Goal: Information Seeking & Learning: Find specific fact

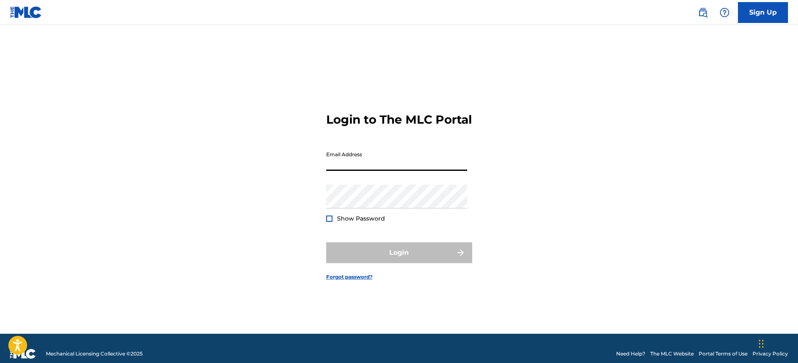
click at [367, 171] on input "Email Address" at bounding box center [396, 159] width 141 height 24
type input "[PERSON_NAME][EMAIL_ADDRESS][PERSON_NAME][DOMAIN_NAME]"
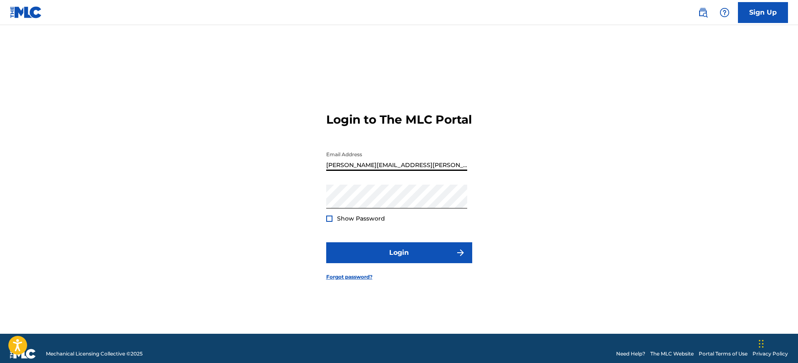
click at [345, 222] on span "Show Password" at bounding box center [361, 218] width 48 height 8
click at [325, 230] on div "Login to The MLC Portal Email Address [PERSON_NAME][EMAIL_ADDRESS][PERSON_NAME]…" at bounding box center [399, 190] width 584 height 288
click at [330, 222] on div at bounding box center [329, 218] width 6 height 6
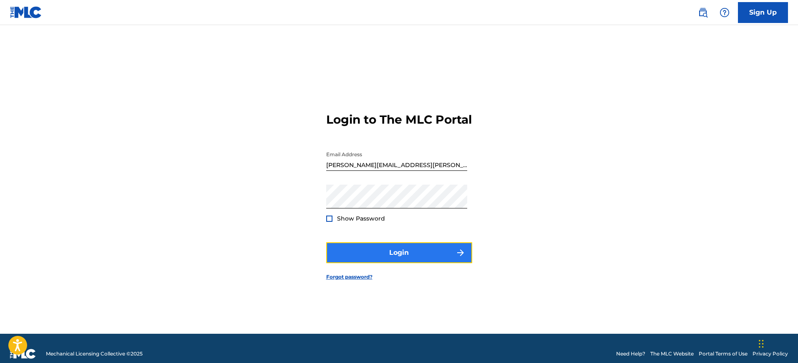
click at [358, 257] on button "Login" at bounding box center [399, 252] width 146 height 21
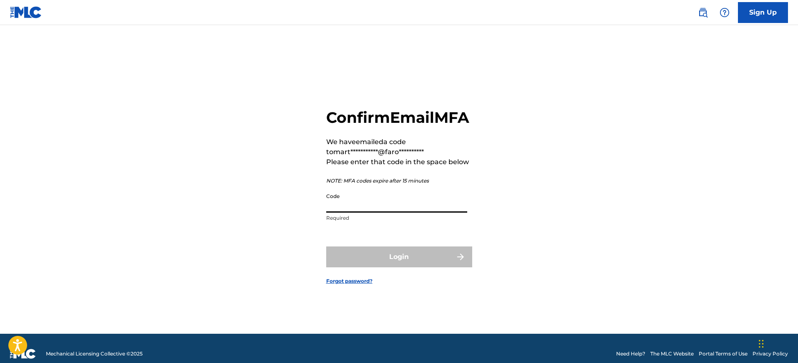
click at [373, 212] on input "Code" at bounding box center [396, 201] width 141 height 24
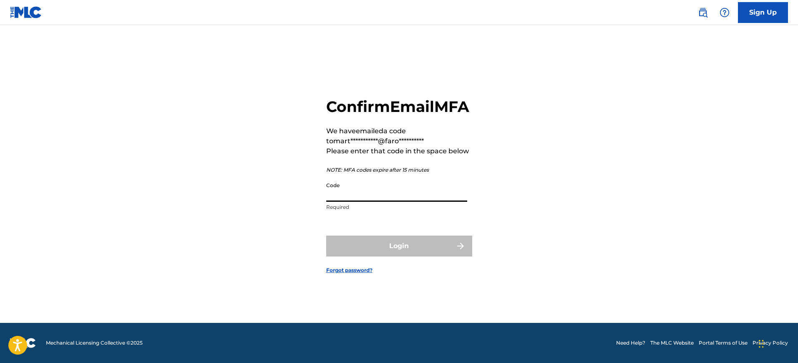
click at [372, 202] on input "Code" at bounding box center [396, 190] width 141 height 24
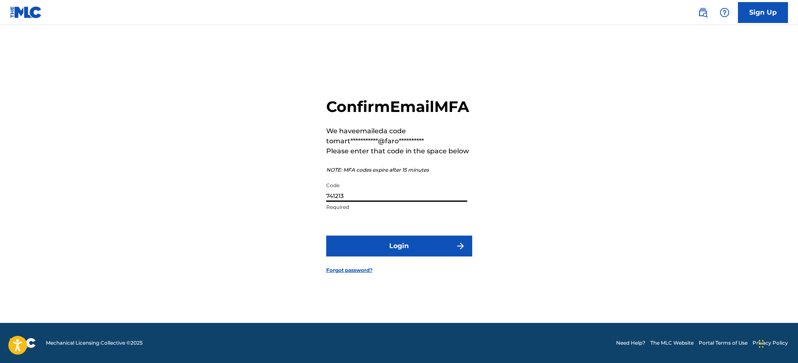
type input "741213"
click at [326, 235] on button "Login" at bounding box center [399, 245] width 146 height 21
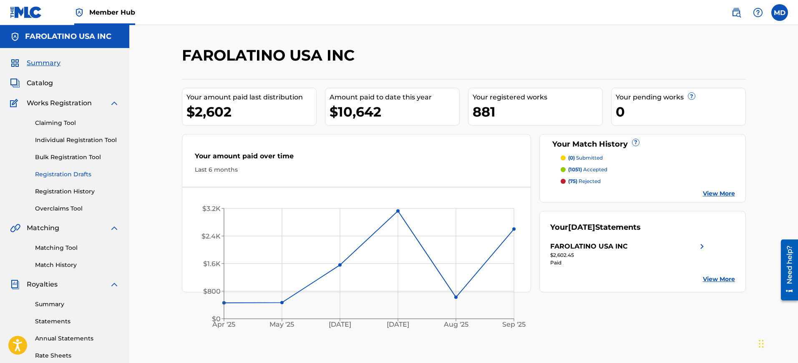
click at [79, 175] on link "Registration Drafts" at bounding box center [77, 174] width 84 height 9
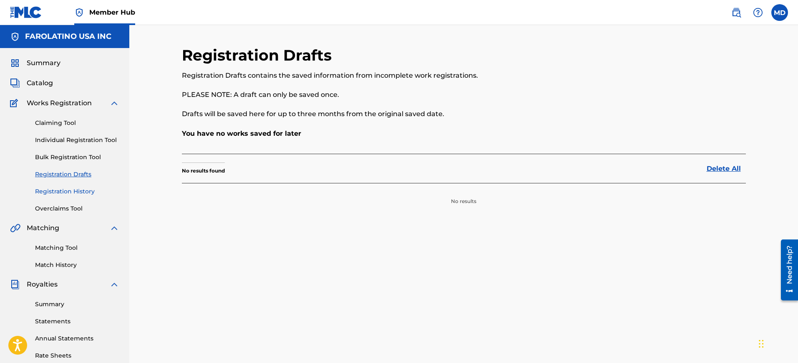
click at [78, 191] on link "Registration History" at bounding box center [77, 191] width 84 height 9
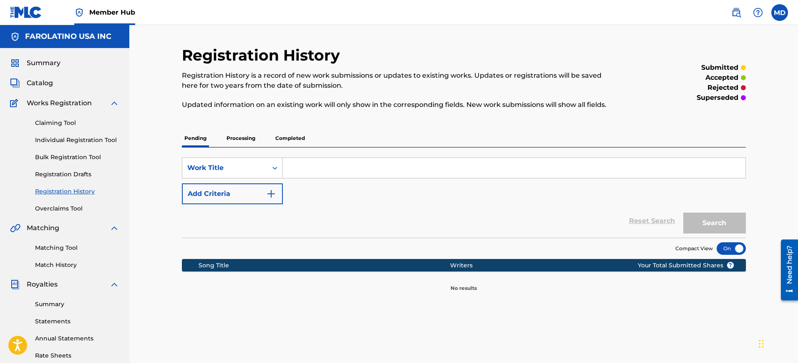
scroll to position [71, 0]
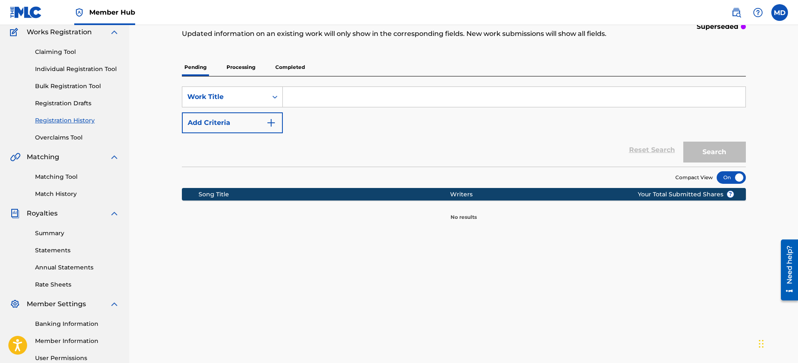
click at [237, 73] on p "Processing" at bounding box center [241, 67] width 34 height 18
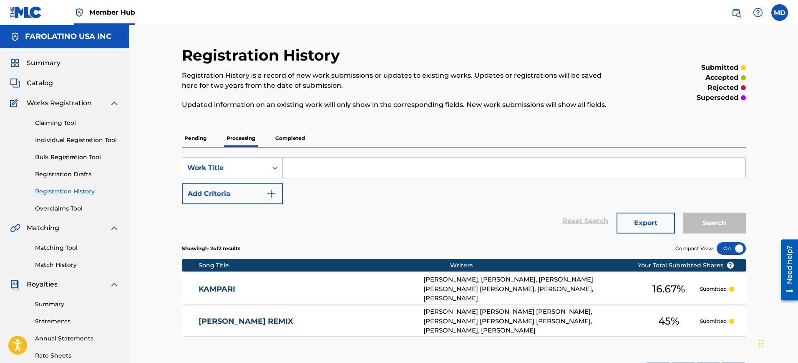
drag, startPoint x: 531, startPoint y: 91, endPoint x: 474, endPoint y: 97, distance: 57.5
click at [474, 97] on div "Registration History is a record of new work submissions or updates to existing…" at bounding box center [399, 90] width 434 height 39
click at [96, 133] on div "Claiming Tool Individual Registration Tool Bulk Registration Tool Registration …" at bounding box center [64, 160] width 109 height 105
click at [97, 136] on link "Individual Registration Tool" at bounding box center [77, 140] width 84 height 9
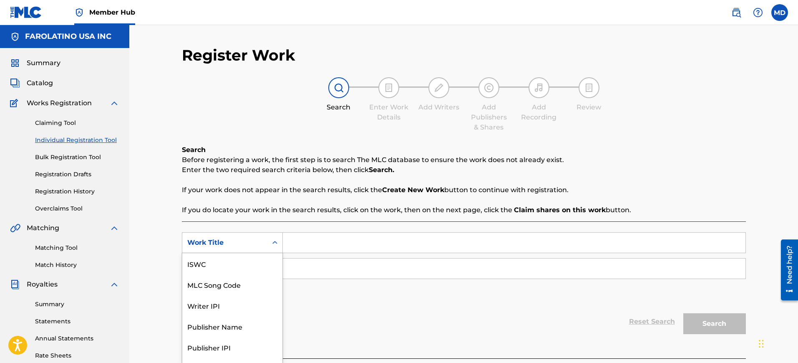
scroll to position [16, 0]
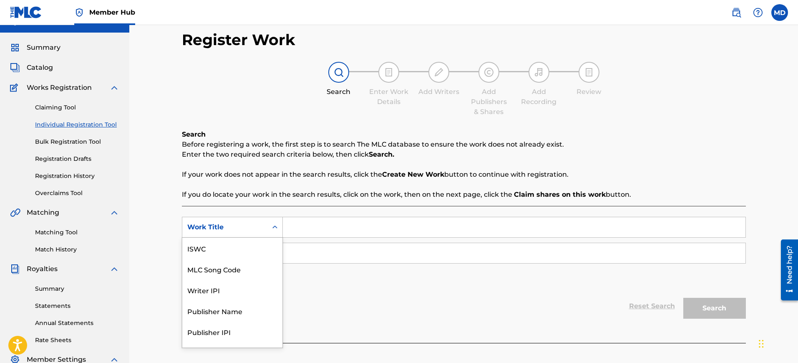
click at [255, 237] on div "7 results available. Use Up and Down to choose options, press Enter to select t…" at bounding box center [232, 227] width 101 height 21
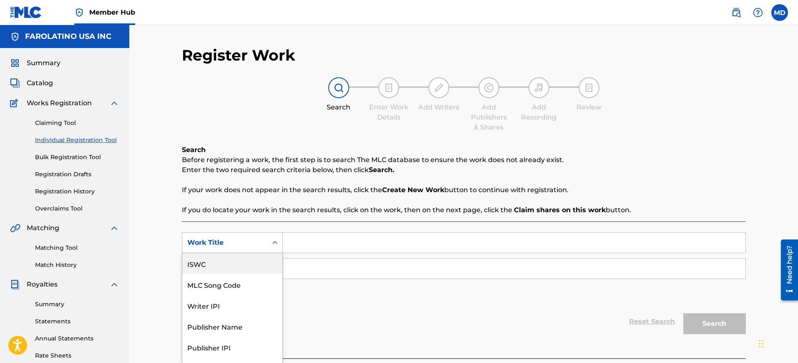
click at [204, 270] on div "ISWC" at bounding box center [232, 263] width 100 height 21
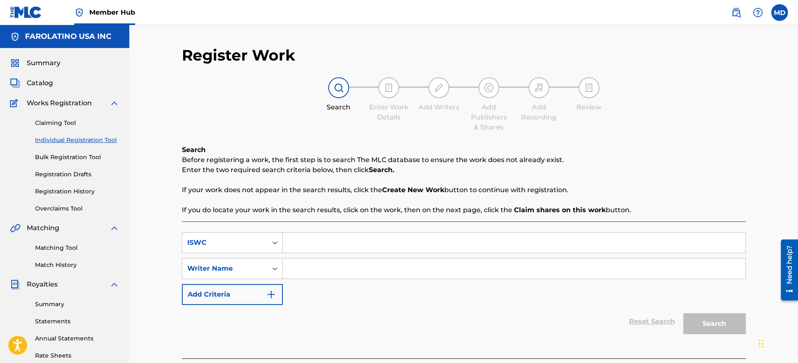
paste input "T0373324301"
click at [333, 246] on input "T0373324301" at bounding box center [514, 242] width 463 height 20
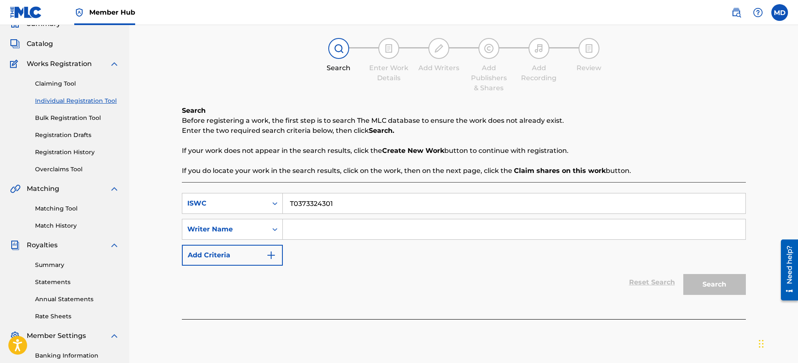
scroll to position [40, 0]
type input "T0373324301"
click at [352, 219] on input "Search Form" at bounding box center [514, 229] width 463 height 20
type input "[PERSON_NAME]"
click at [684, 273] on button "Search" at bounding box center [715, 283] width 63 height 21
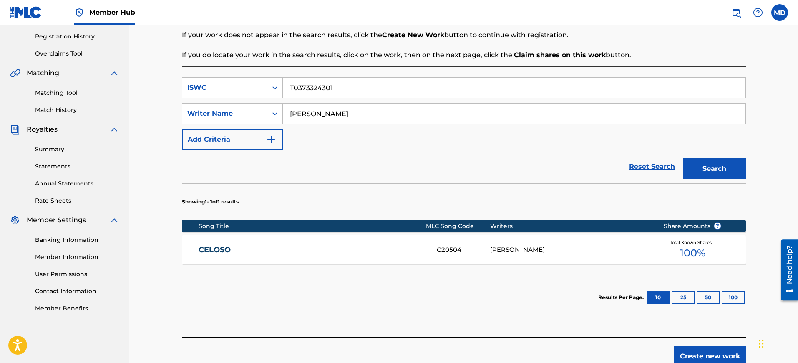
scroll to position [156, 0]
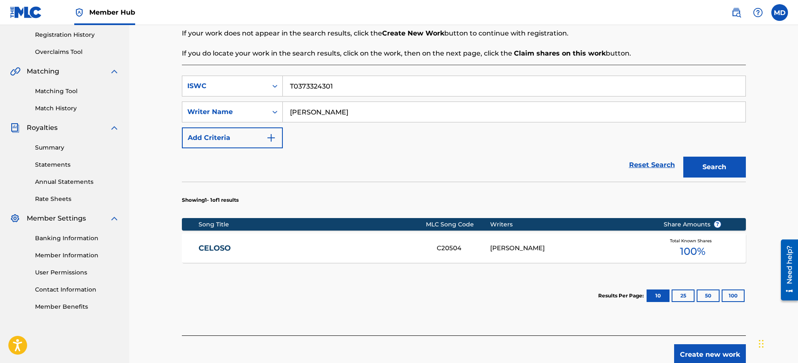
click at [350, 236] on div "CELOSO C20504 [PERSON_NAME] Total Known Shares 100 %" at bounding box center [464, 247] width 564 height 29
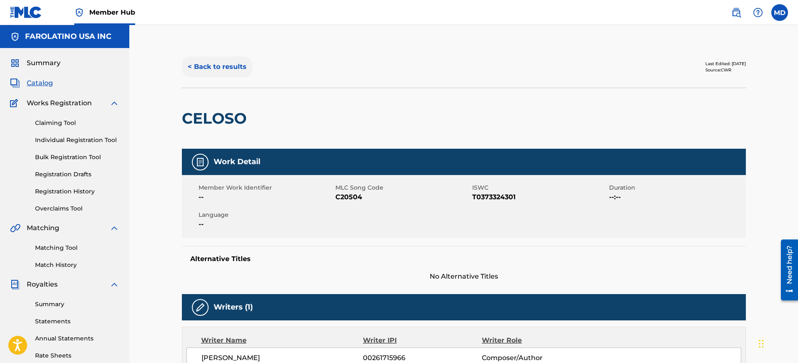
click at [221, 63] on button "< Back to results" at bounding box center [217, 66] width 71 height 21
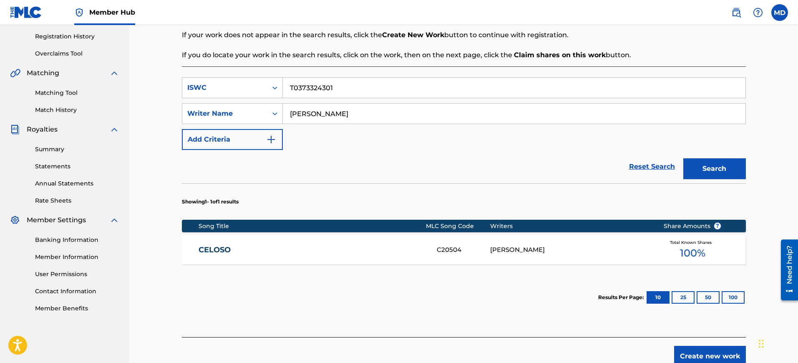
click at [363, 83] on input "T0373324301" at bounding box center [514, 88] width 463 height 20
paste input "298"
click at [363, 83] on input "T0373324301" at bounding box center [514, 88] width 463 height 20
type input "T0373324298"
click at [684, 158] on button "Search" at bounding box center [715, 168] width 63 height 21
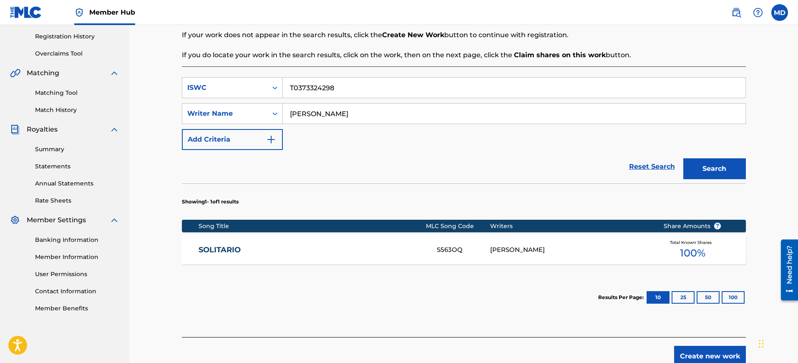
click at [356, 236] on div "SOLITARIO S563OQ [PERSON_NAME] Total Known Shares 100 %" at bounding box center [464, 249] width 564 height 29
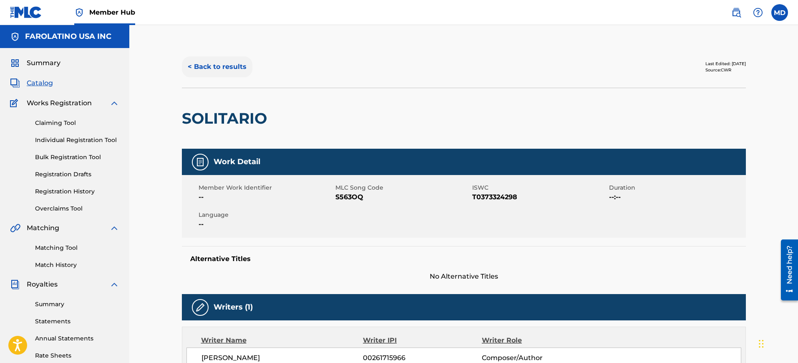
click at [225, 67] on button "< Back to results" at bounding box center [217, 66] width 71 height 21
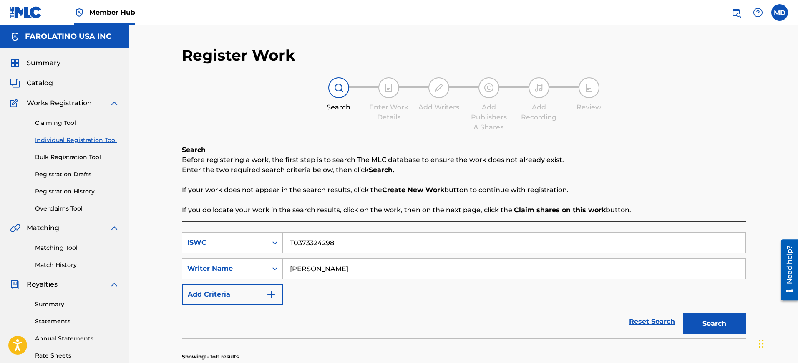
scroll to position [155, 0]
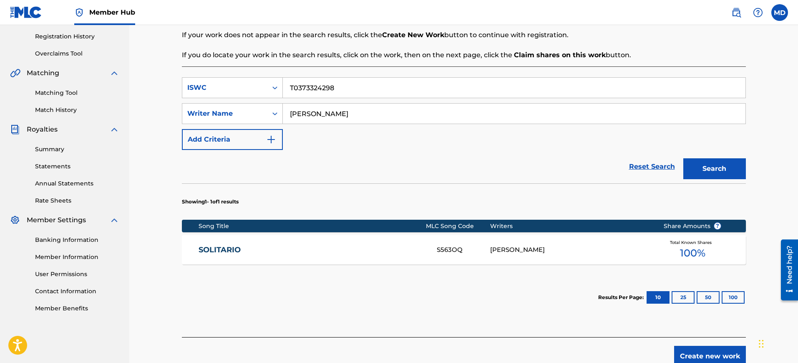
click at [342, 86] on input "T0373324298" at bounding box center [514, 88] width 463 height 20
paste input "87"
click at [342, 86] on input "T0373324287" at bounding box center [514, 88] width 463 height 20
type input "T0373324287"
click at [684, 158] on button "Search" at bounding box center [715, 168] width 63 height 21
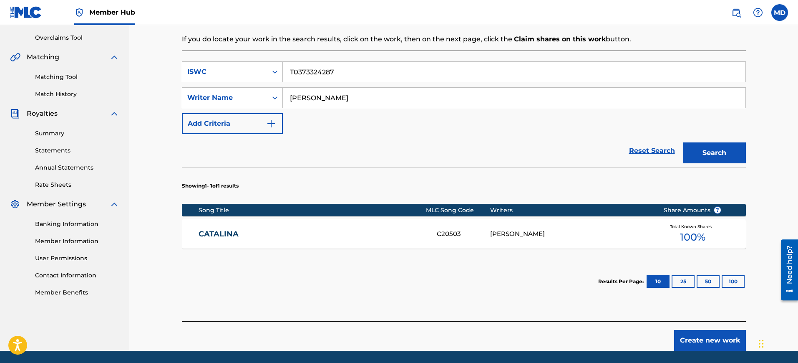
scroll to position [171, 0]
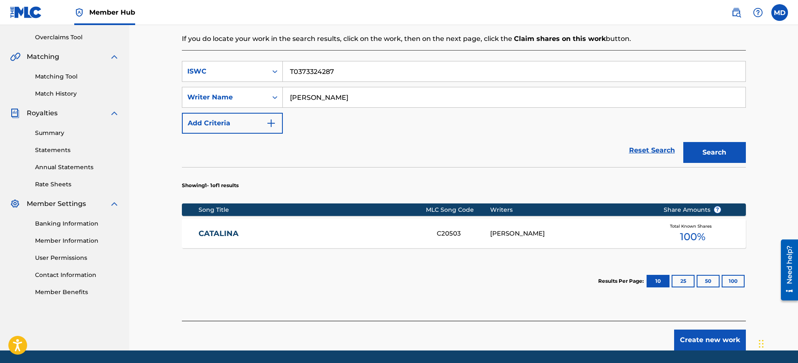
click at [315, 230] on link "CATALINA" at bounding box center [312, 234] width 227 height 10
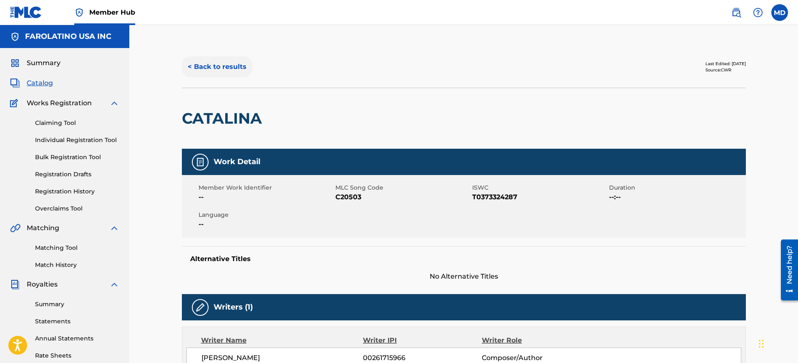
click at [224, 75] on button "< Back to results" at bounding box center [217, 66] width 71 height 21
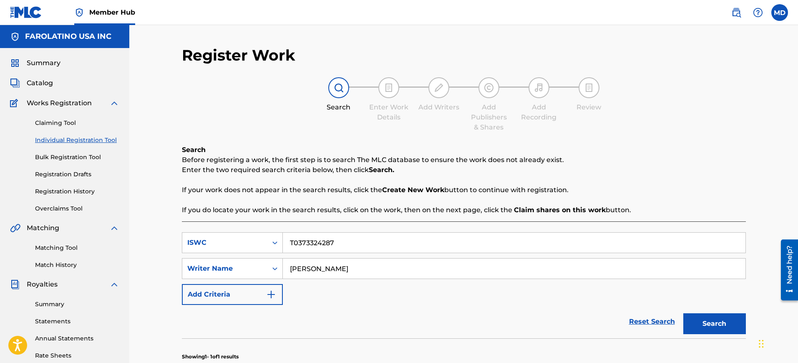
scroll to position [155, 0]
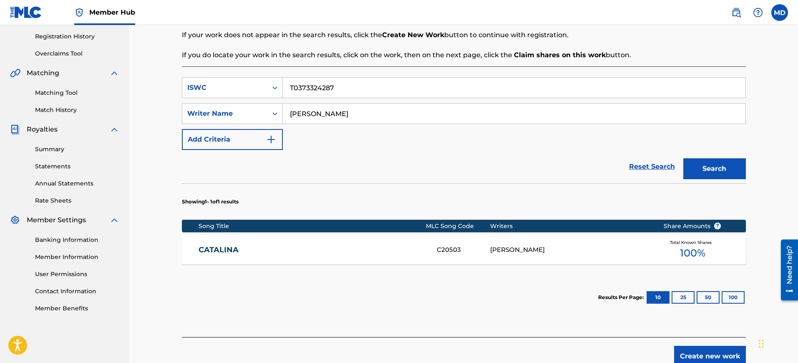
click at [354, 90] on input "T0373324287" at bounding box center [514, 88] width 463 height 20
paste input "312"
type input "T0373324312"
click at [684, 158] on button "Search" at bounding box center [715, 168] width 63 height 21
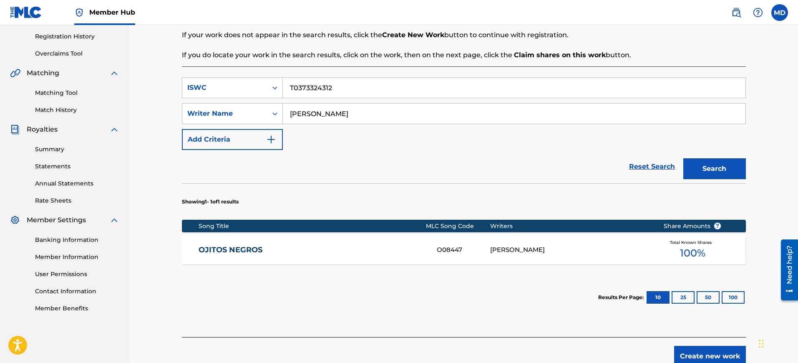
click at [330, 250] on link "OJITOS NEGROS" at bounding box center [312, 250] width 227 height 10
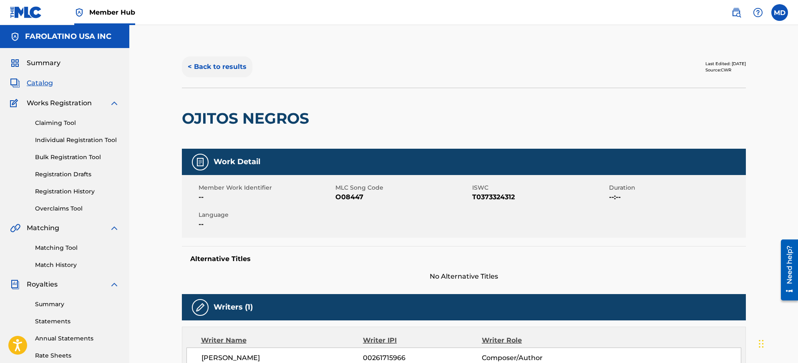
click at [224, 58] on button "< Back to results" at bounding box center [217, 66] width 71 height 21
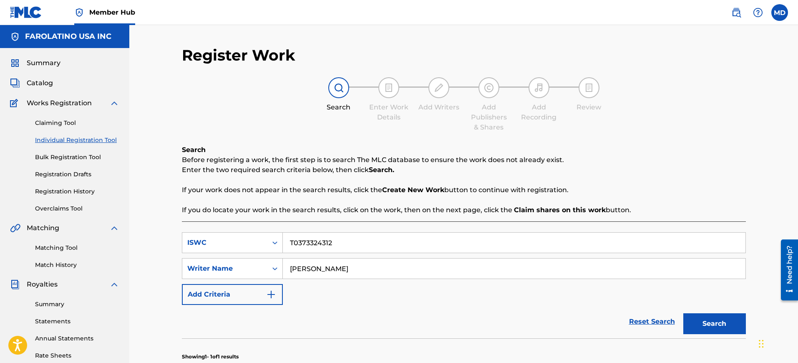
scroll to position [155, 0]
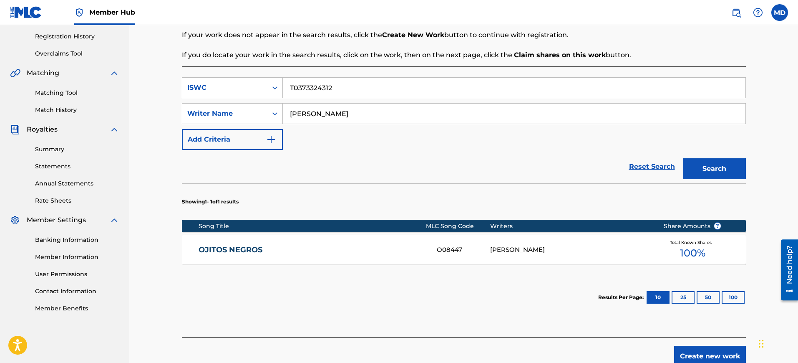
click at [371, 91] on input "T0373324312" at bounding box center [514, 88] width 463 height 20
paste input "276"
type input "T0373324276"
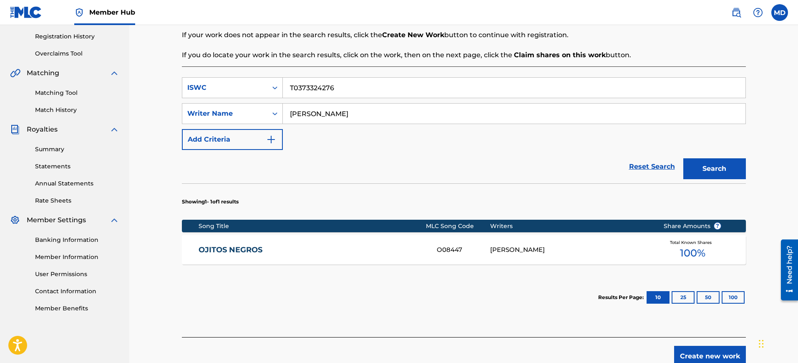
click at [684, 158] on button "Search" at bounding box center [715, 168] width 63 height 21
drag, startPoint x: 323, startPoint y: 270, endPoint x: 332, endPoint y: 266, distance: 10.3
click at [332, 266] on div "Showing 1 - 1 of 1 results Song Title MLC Song Code Writers Share Amounts ? [PE…" at bounding box center [464, 250] width 564 height 134
drag, startPoint x: 332, startPoint y: 266, endPoint x: 354, endPoint y: 239, distance: 35.1
click at [354, 239] on div "Showing 1 - 1 of 1 results Song Title MLC Song Code Writers Share Amounts ? [PE…" at bounding box center [464, 250] width 564 height 134
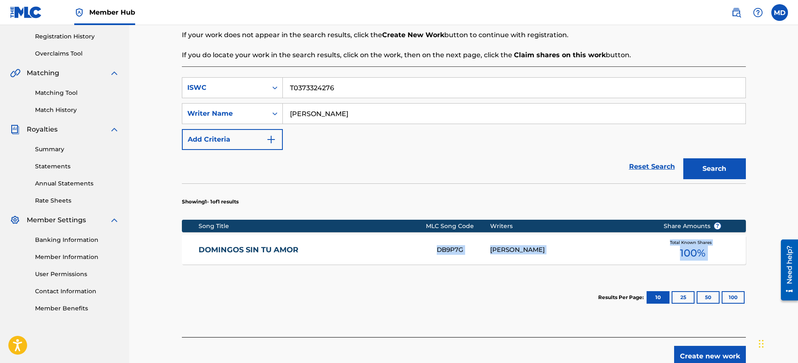
click at [354, 239] on div "DOMINGOS SIN TU AMOR DB9P7G [PERSON_NAME] Total Known Shares 100 %" at bounding box center [464, 249] width 564 height 29
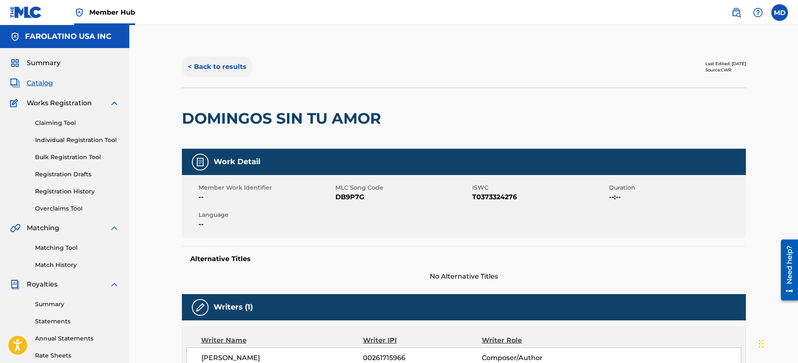
click at [209, 58] on button "< Back to results" at bounding box center [217, 66] width 71 height 21
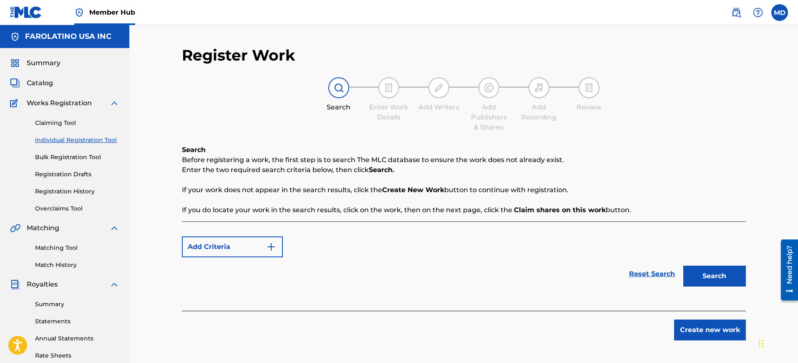
scroll to position [155, 0]
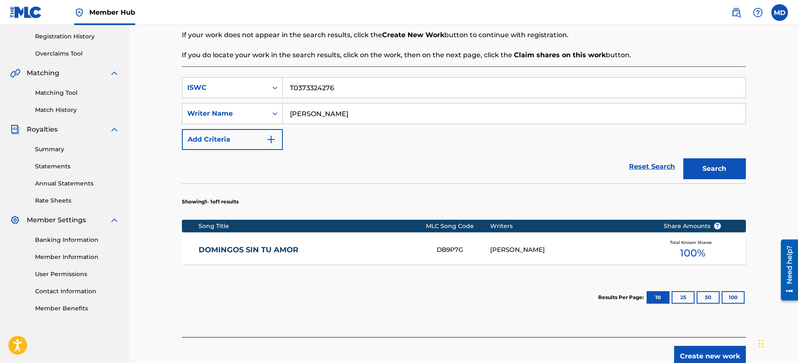
click at [460, 93] on input "T0373324276" at bounding box center [514, 88] width 463 height 20
click at [339, 254] on div "DOMINGOS SIN TU AMOR DB9P7G [PERSON_NAME] Total Known Shares 100 %" at bounding box center [464, 249] width 564 height 29
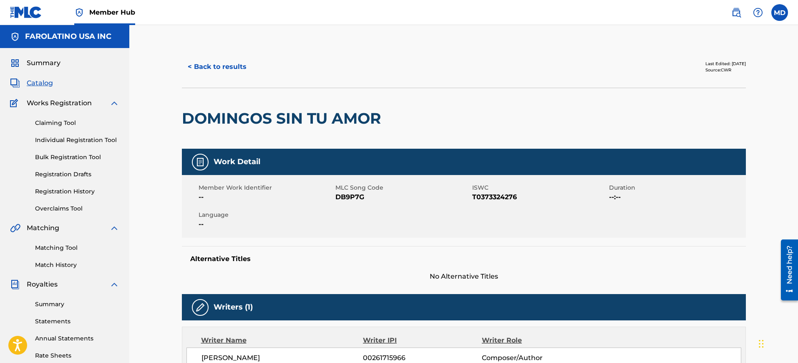
click at [215, 70] on button "< Back to results" at bounding box center [217, 66] width 71 height 21
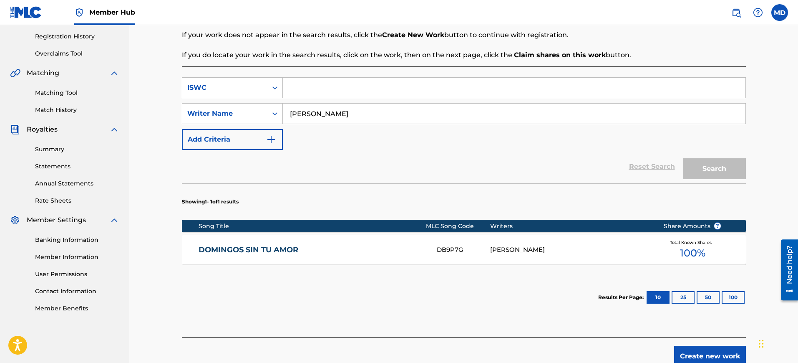
scroll to position [78, 0]
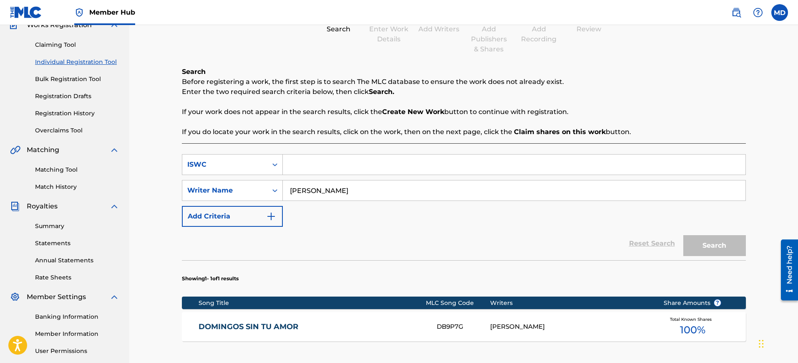
click at [325, 184] on input "[PERSON_NAME]" at bounding box center [514, 190] width 463 height 20
paste input "[PERSON_NAME]"
click at [325, 184] on input "[PERSON_NAME]" at bounding box center [514, 190] width 463 height 20
type input "[PERSON_NAME]"
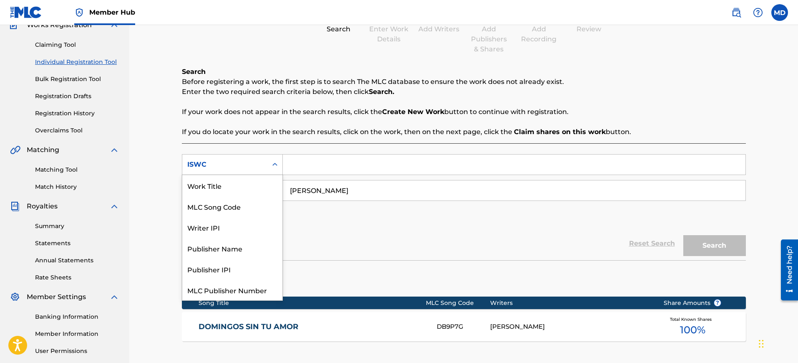
click at [271, 158] on div "Search Form" at bounding box center [274, 164] width 15 height 15
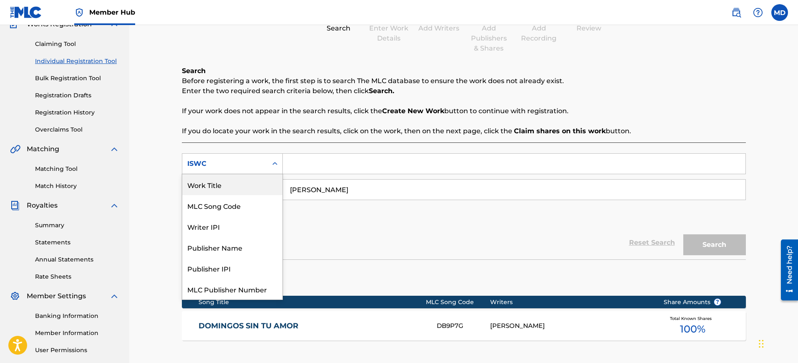
scroll to position [0, 0]
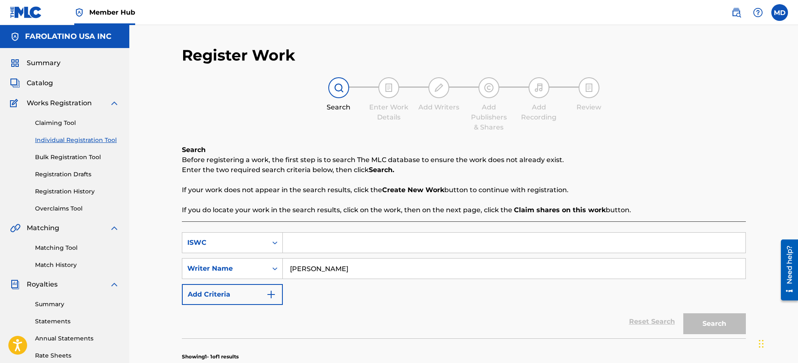
click at [123, 11] on span "Member Hub" at bounding box center [112, 13] width 46 height 10
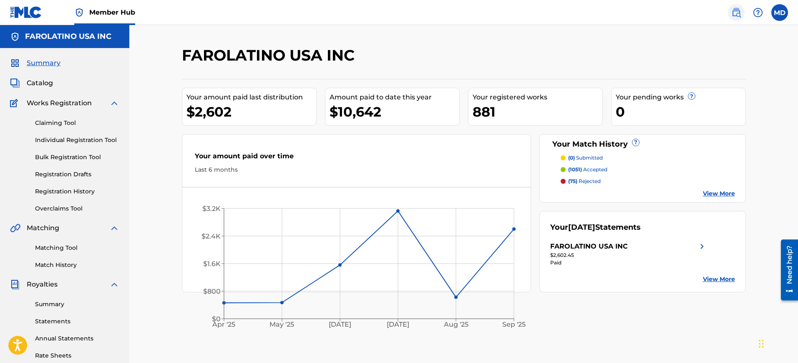
click at [733, 16] on img at bounding box center [737, 13] width 10 height 10
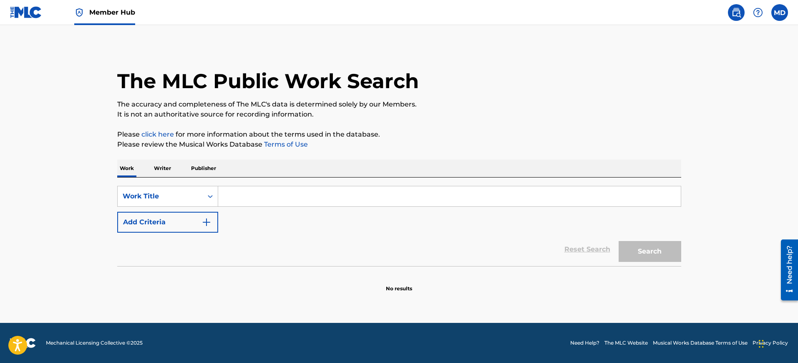
click at [169, 161] on p "Writer" at bounding box center [162, 168] width 22 height 18
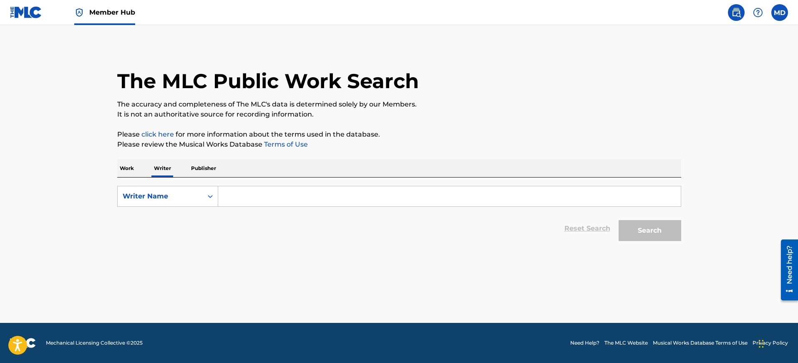
paste input "[PERSON_NAME]"
click at [238, 197] on input "[PERSON_NAME]" at bounding box center [449, 196] width 463 height 20
type input "[PERSON_NAME]"
click at [619, 220] on button "Search" at bounding box center [650, 230] width 63 height 21
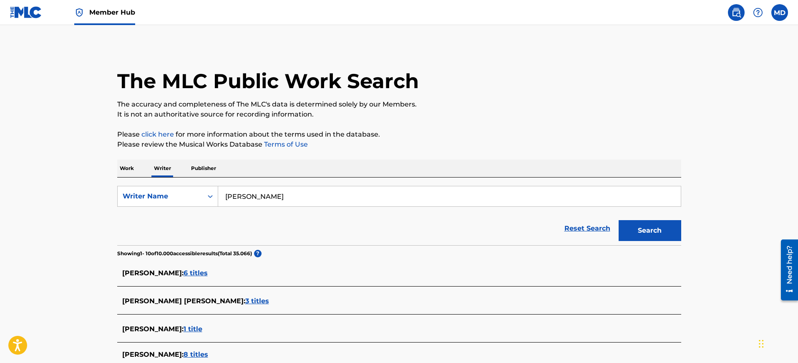
click at [6, 226] on main "The MLC Public Work Search The accuracy and completeness of The MLC's data is d…" at bounding box center [399, 312] width 798 height 575
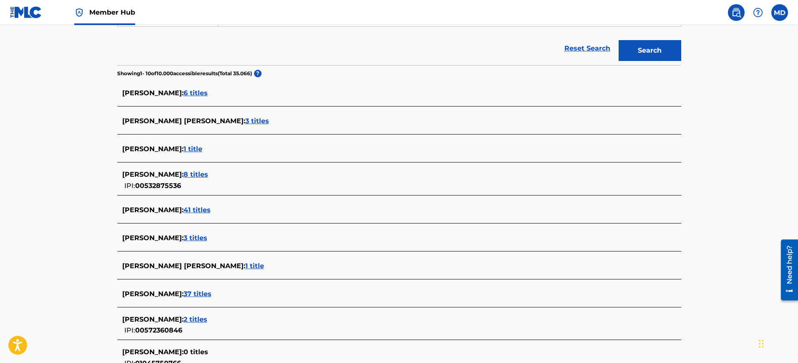
scroll to position [105, 0]
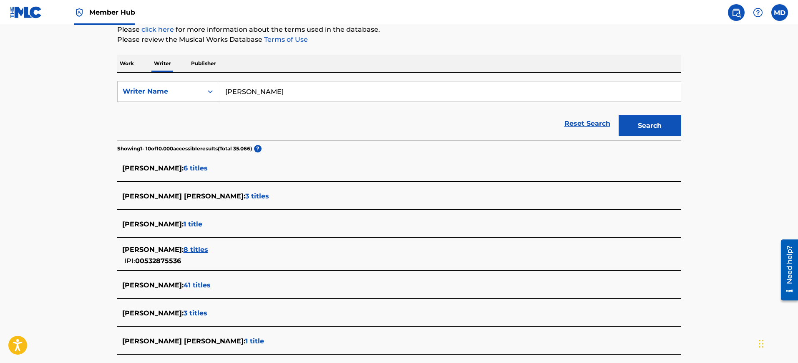
click at [211, 284] on span "41 titles" at bounding box center [197, 285] width 27 height 8
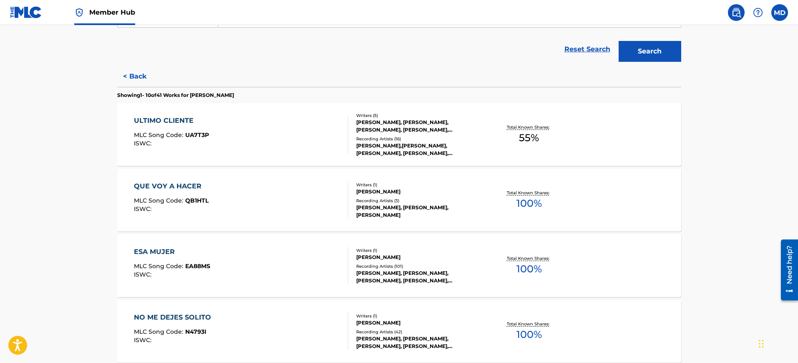
scroll to position [182, 0]
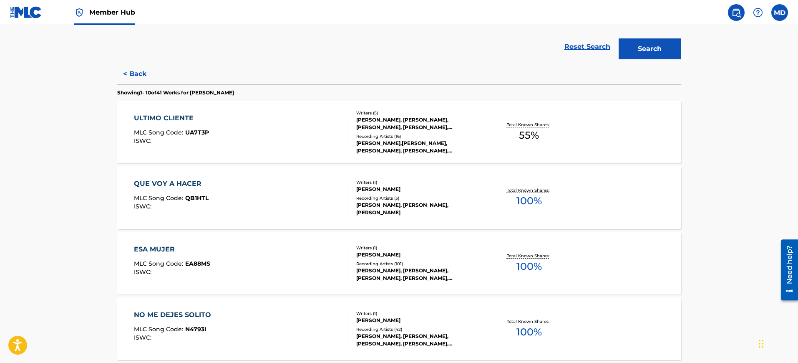
click at [239, 217] on div "QUE VOY A HACER MLC Song Code : QB1HTL ISWC : Writers ( 1 ) [PERSON_NAME] Recor…" at bounding box center [399, 197] width 564 height 63
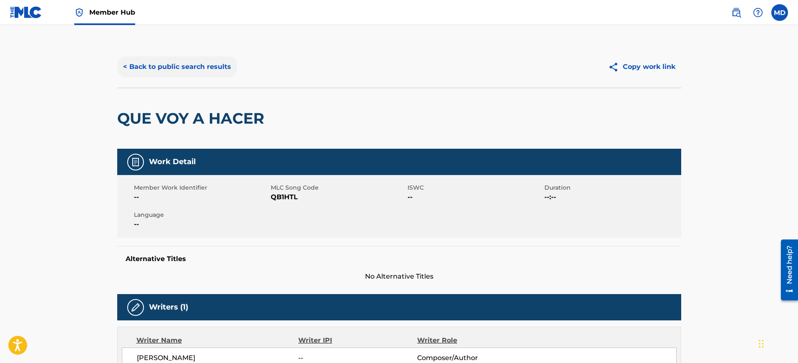
click at [157, 74] on button "< Back to public search results" at bounding box center [177, 66] width 120 height 21
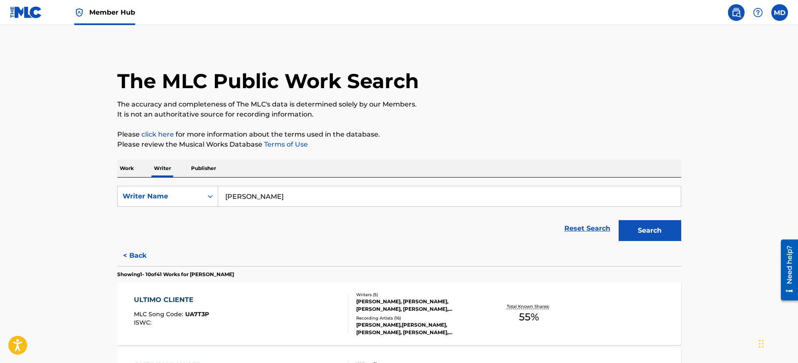
click at [130, 174] on p "Work" at bounding box center [126, 168] width 19 height 18
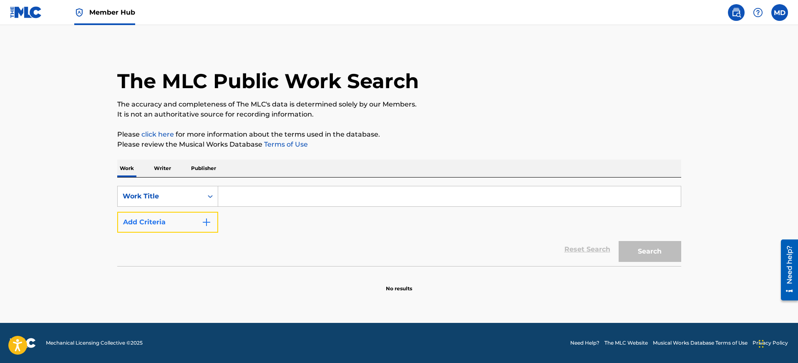
click at [174, 216] on button "Add Criteria" at bounding box center [167, 222] width 101 height 21
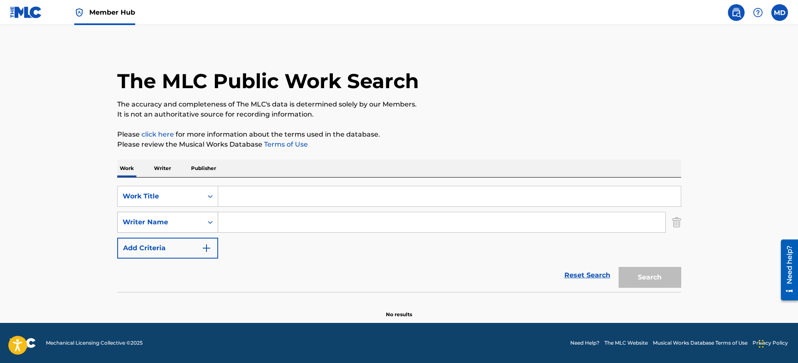
click at [175, 219] on div "Writer Name" at bounding box center [160, 222] width 75 height 10
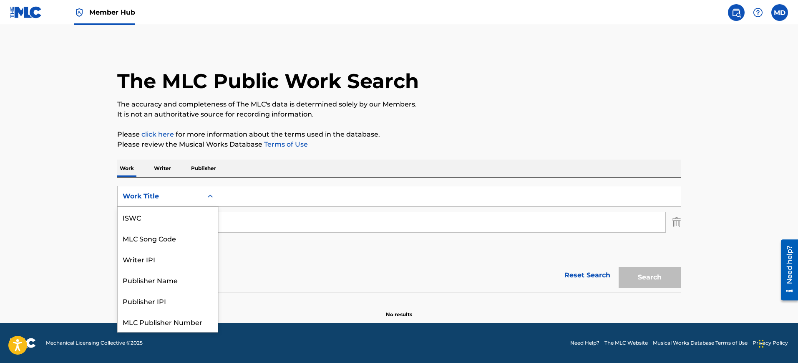
click at [204, 194] on div "Search Form" at bounding box center [210, 196] width 15 height 15
click at [271, 232] on div "Search Form" at bounding box center [442, 222] width 448 height 21
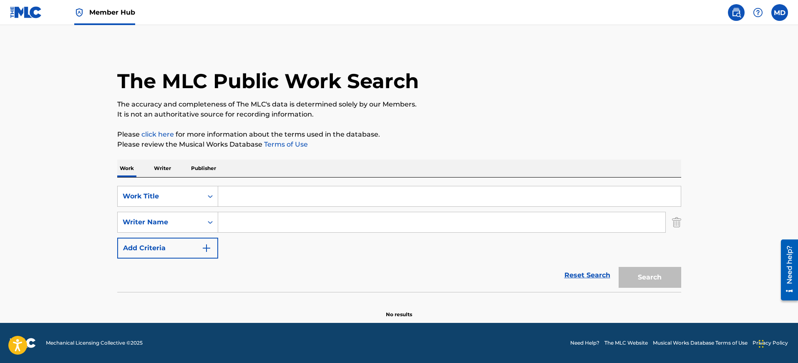
click at [280, 224] on input "Search Form" at bounding box center [441, 222] width 447 height 20
paste input "[PERSON_NAME]"
type input "[PERSON_NAME]"
paste input "Que Voy Hacer"
click at [255, 194] on input "Search Form" at bounding box center [449, 196] width 463 height 20
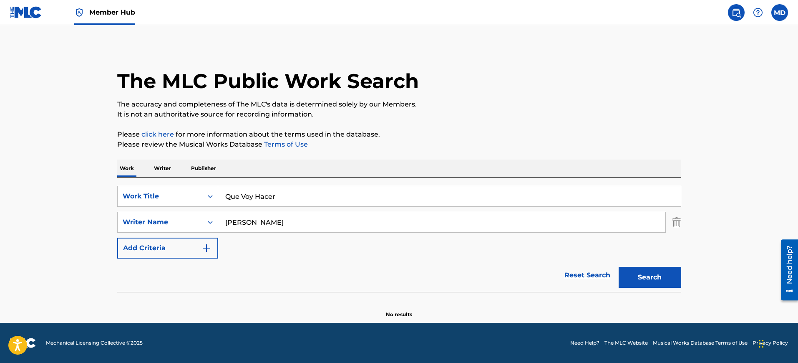
type input "Que Voy Hacer"
click at [619, 267] on button "Search" at bounding box center [650, 277] width 63 height 21
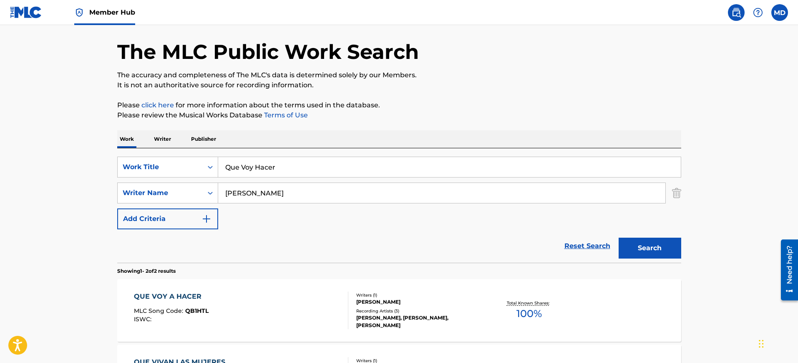
click at [61, 249] on main "The MLC Public Work Search The accuracy and completeness of The MLC's data is d…" at bounding box center [399, 223] width 798 height 454
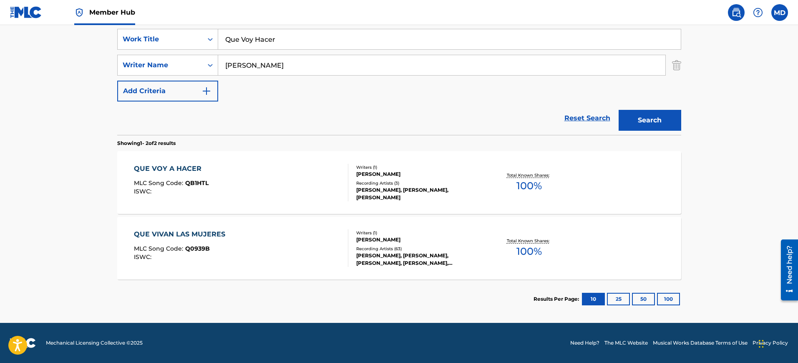
click at [286, 167] on div "QUE VOY A HACER MLC Song Code : QB1HTL ISWC :" at bounding box center [241, 183] width 214 height 38
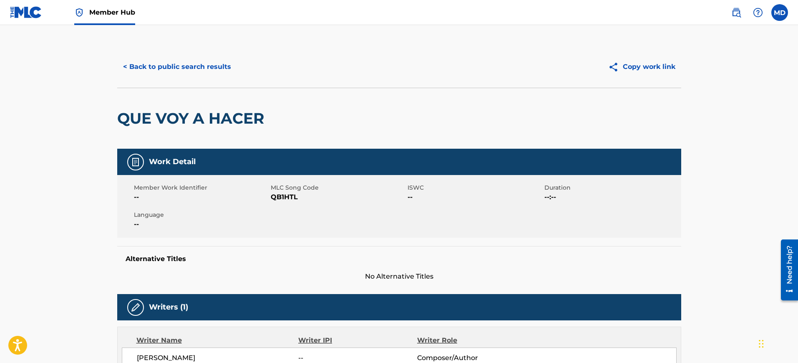
scroll to position [0, 0]
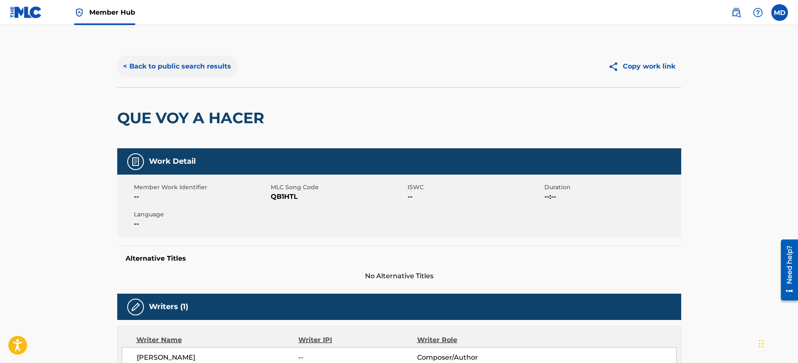
click at [169, 74] on button "< Back to public search results" at bounding box center [177, 66] width 120 height 21
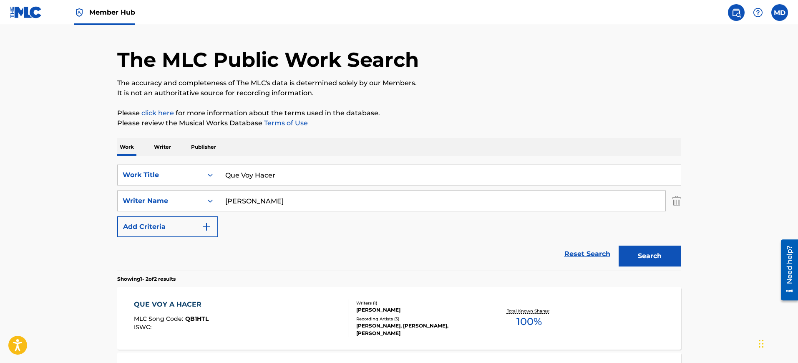
scroll to position [19, 0]
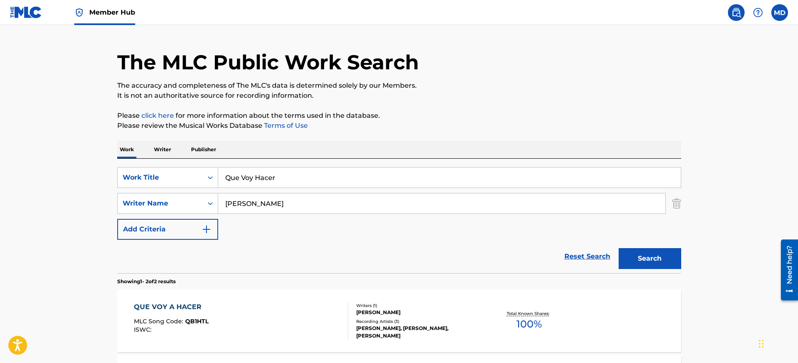
click at [318, 176] on input "Que Voy Hacer" at bounding box center [449, 177] width 463 height 20
paste input "La Varita"
click at [318, 176] on input "La Varita" at bounding box center [449, 177] width 463 height 20
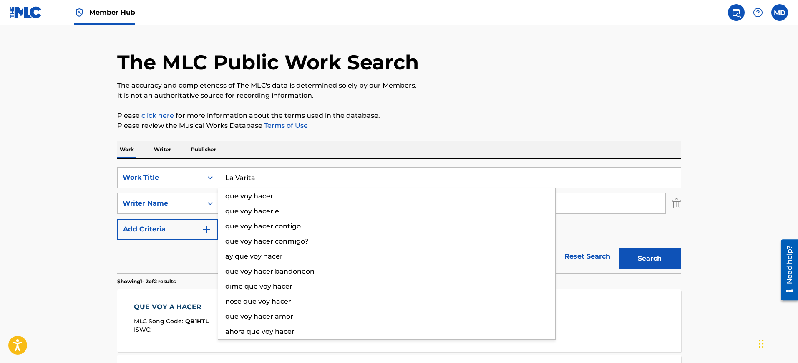
type input "La Varita"
click at [619, 248] on button "Search" at bounding box center [650, 258] width 63 height 21
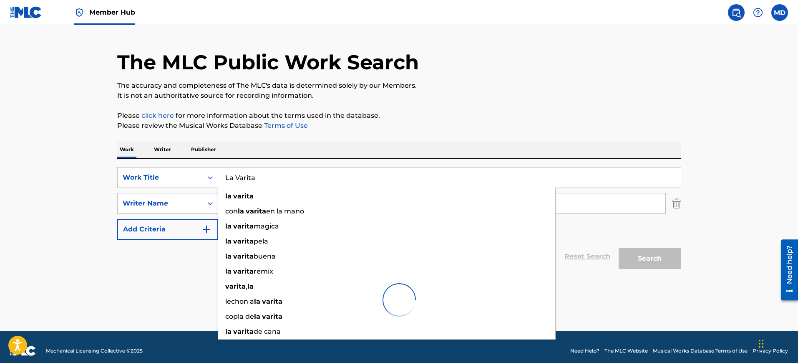
scroll to position [27, 0]
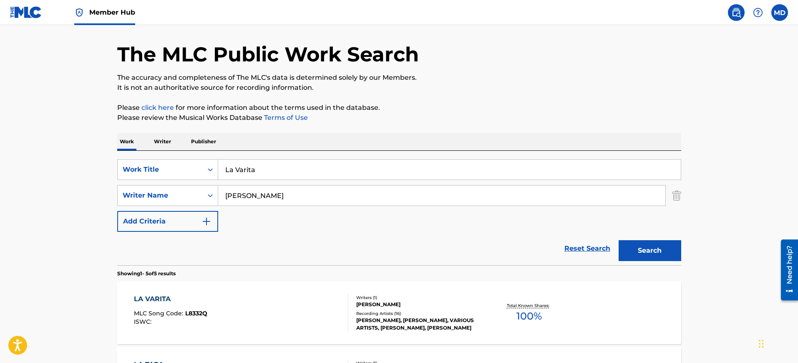
click at [22, 250] on main "The MLC Public Work Search The accuracy and completeness of The MLC's data is d…" at bounding box center [399, 323] width 798 height 651
click at [257, 307] on div "LA VARITA MLC Song Code : L8332Q ISWC :" at bounding box center [241, 313] width 214 height 38
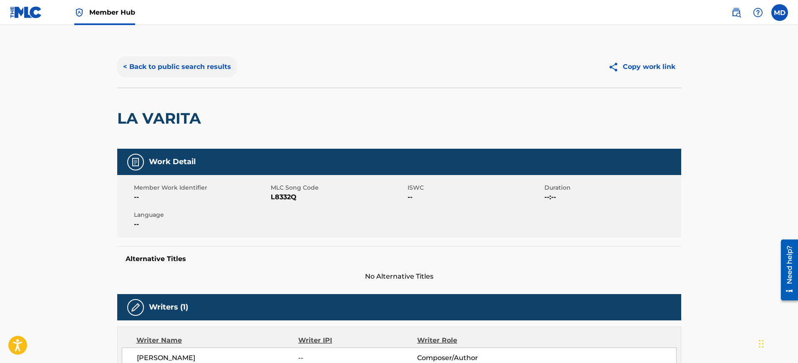
click at [199, 56] on button "< Back to public search results" at bounding box center [177, 66] width 120 height 21
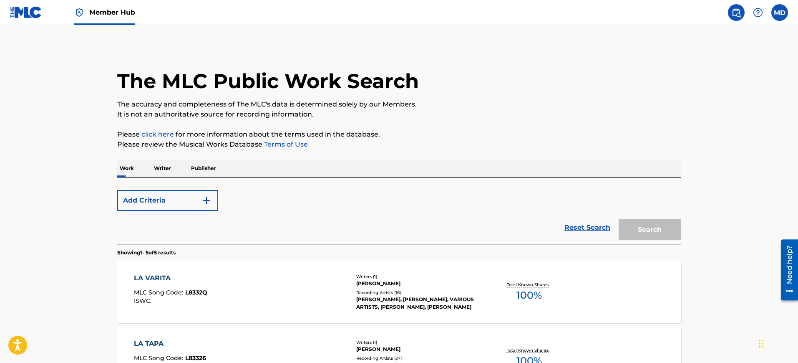
scroll to position [27, 0]
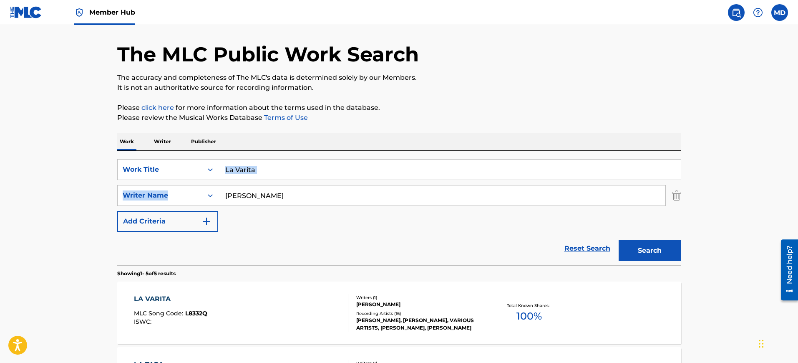
drag, startPoint x: 248, startPoint y: 181, endPoint x: 265, endPoint y: 169, distance: 21.3
click at [265, 169] on div "SearchWithCriteria0f4f1893-bb8d-402f-9173-317c7067f3fc Work Title La Varita Sea…" at bounding box center [399, 195] width 564 height 73
click at [265, 169] on input "La Varita" at bounding box center [449, 169] width 463 height 20
paste input "El Anillo"
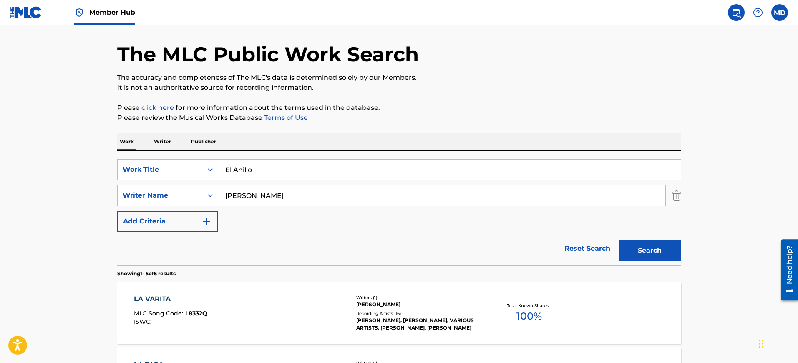
click at [265, 169] on input "El Anillo" at bounding box center [449, 169] width 463 height 20
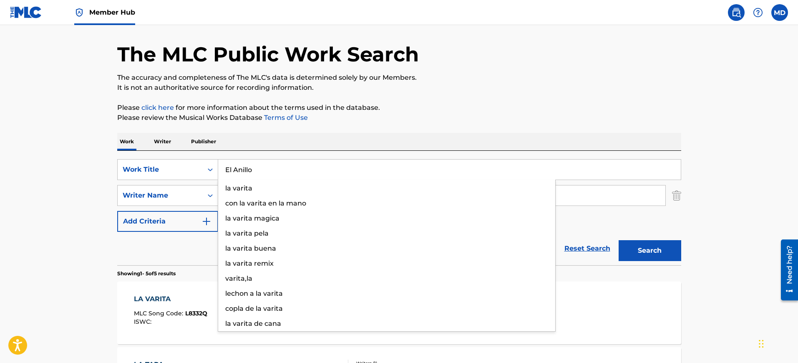
type input "El Anillo"
click at [619, 240] on button "Search" at bounding box center [650, 250] width 63 height 21
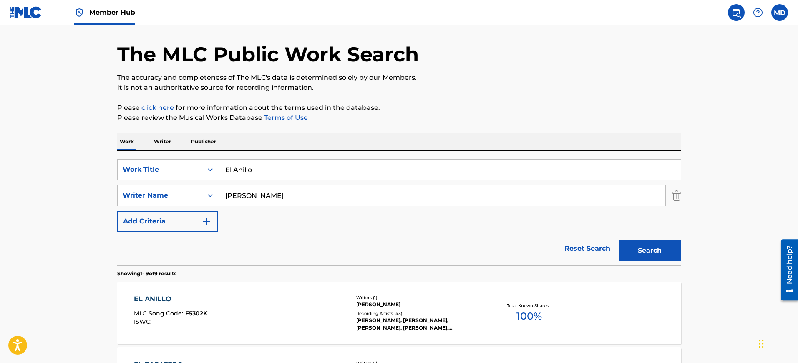
click at [162, 300] on div "EL ANILLO" at bounding box center [170, 299] width 73 height 10
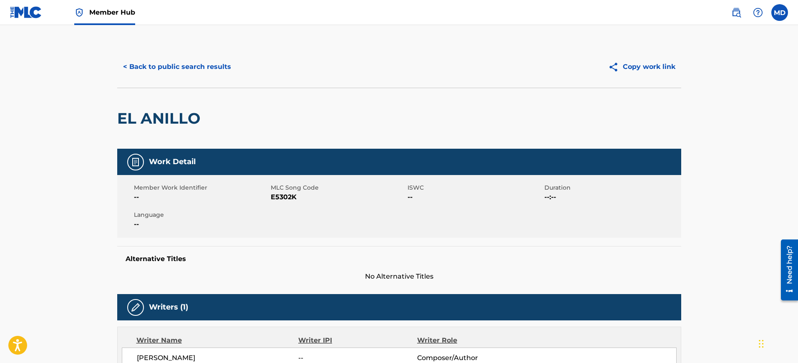
click at [193, 51] on div "< Back to public search results Copy work link" at bounding box center [399, 67] width 564 height 42
click at [204, 76] on button "< Back to public search results" at bounding box center [177, 66] width 120 height 21
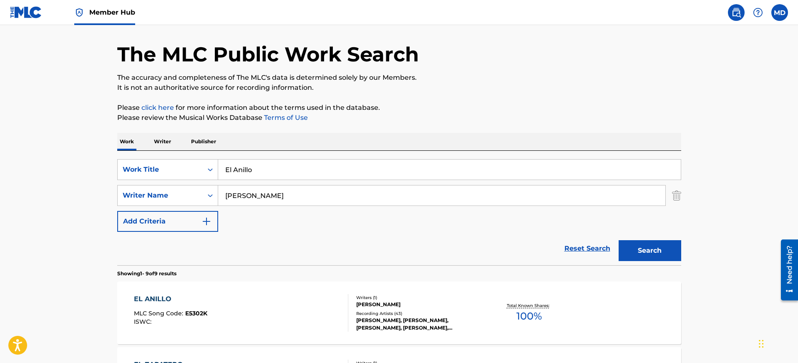
click at [252, 164] on input "El Anillo" at bounding box center [449, 169] width 463 height 20
paste input "La Huerfanita"
click at [252, 164] on input "La Huerfanita" at bounding box center [449, 169] width 463 height 20
type input "La Huerfanita"
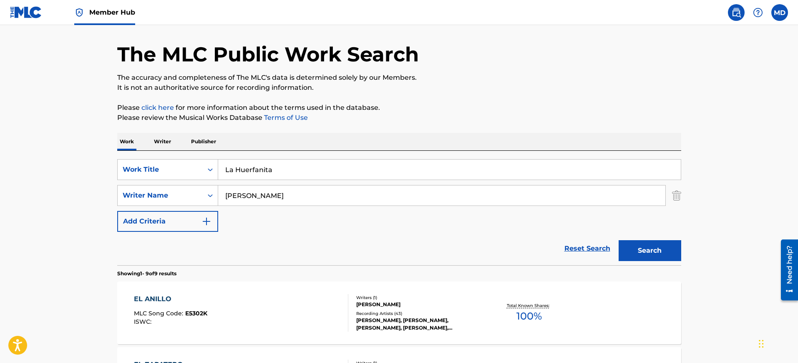
click at [619, 240] on button "Search" at bounding box center [650, 250] width 63 height 21
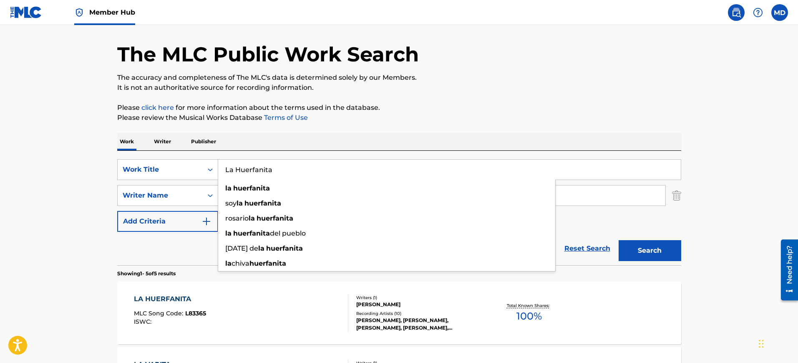
scroll to position [28, 0]
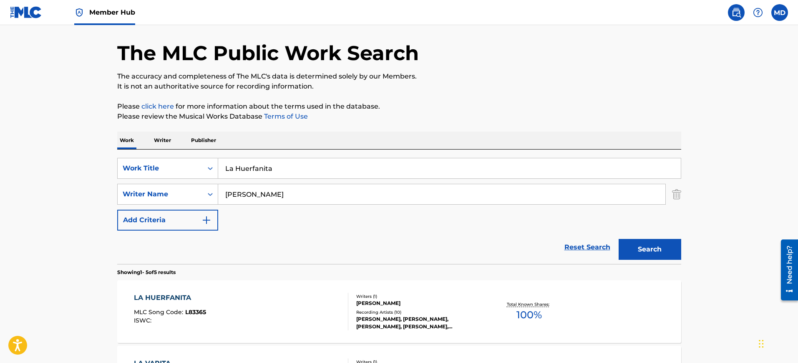
click at [142, 307] on div "LA HUERFANITA MLC Song Code : L83365 ISWC :" at bounding box center [170, 312] width 72 height 38
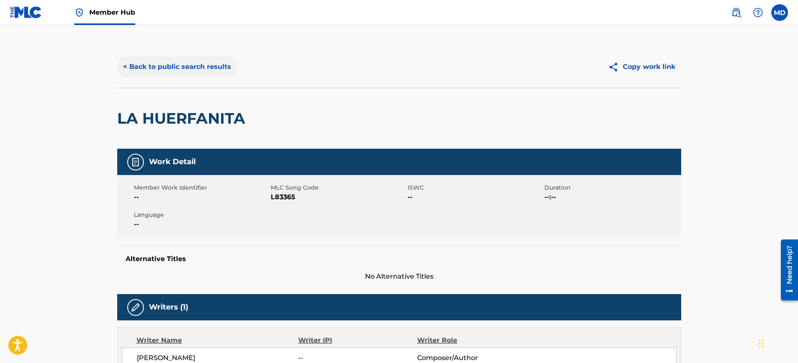
click at [189, 58] on button "< Back to public search results" at bounding box center [177, 66] width 120 height 21
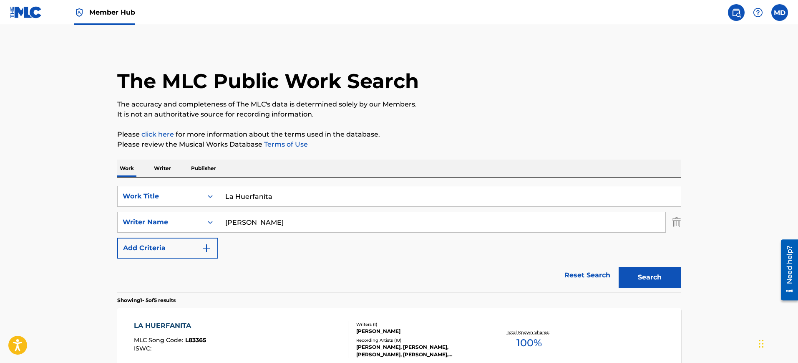
scroll to position [28, 0]
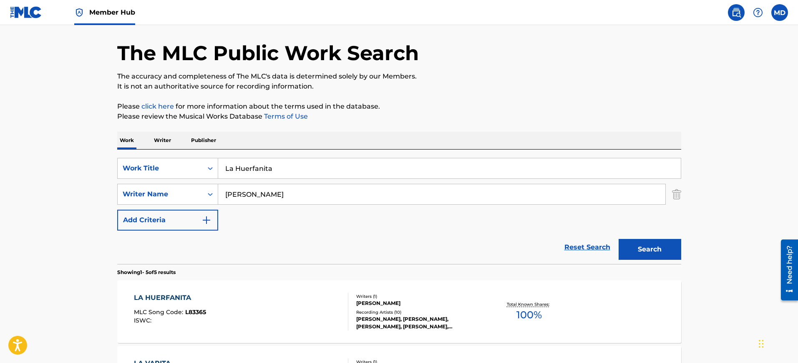
click at [314, 161] on input "La Huerfanita" at bounding box center [449, 168] width 463 height 20
paste input "El Debate"
click at [314, 161] on input "El Debate" at bounding box center [449, 168] width 463 height 20
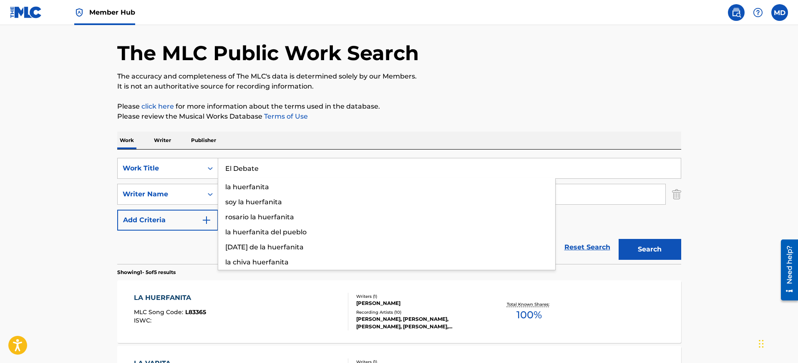
type input "El Debate"
click at [619, 239] on button "Search" at bounding box center [650, 249] width 63 height 21
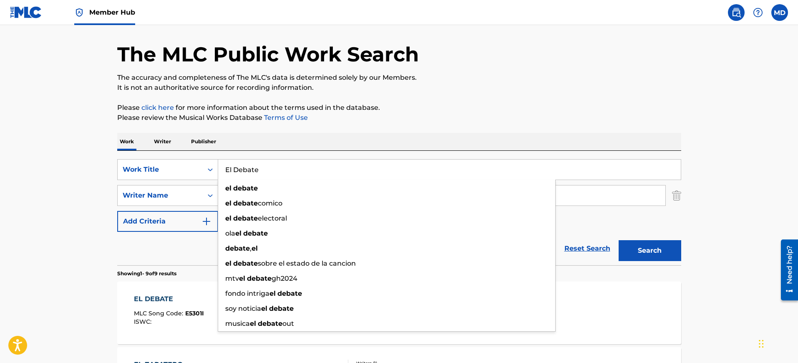
scroll to position [29, 0]
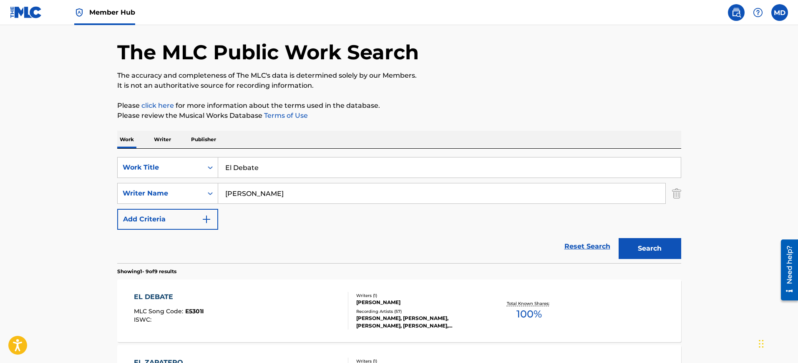
click at [164, 297] on div "EL DEBATE" at bounding box center [169, 297] width 70 height 10
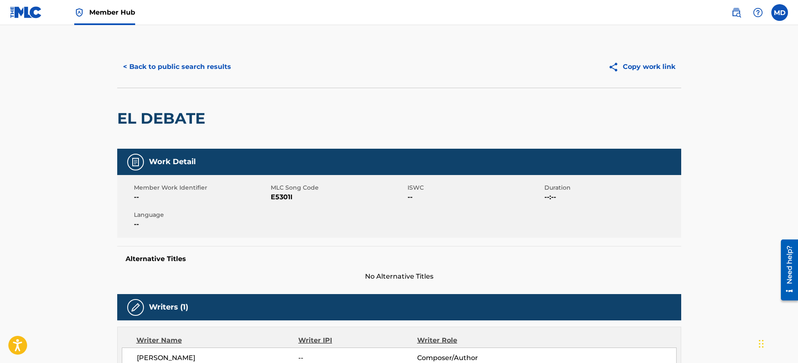
scroll to position [0, 0]
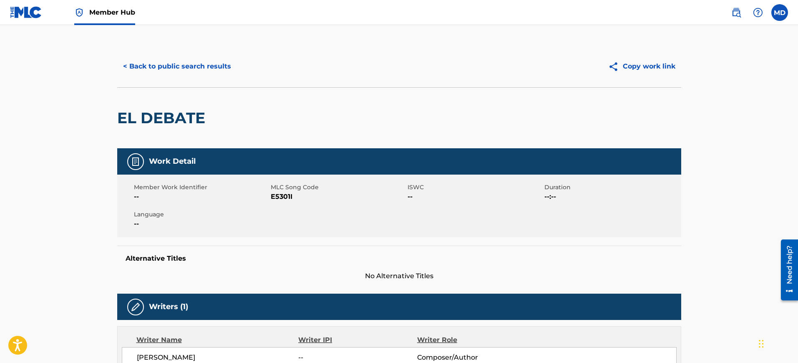
click at [163, 54] on div "< Back to public search results Copy work link" at bounding box center [399, 66] width 564 height 42
click at [165, 64] on button "< Back to public search results" at bounding box center [177, 66] width 120 height 21
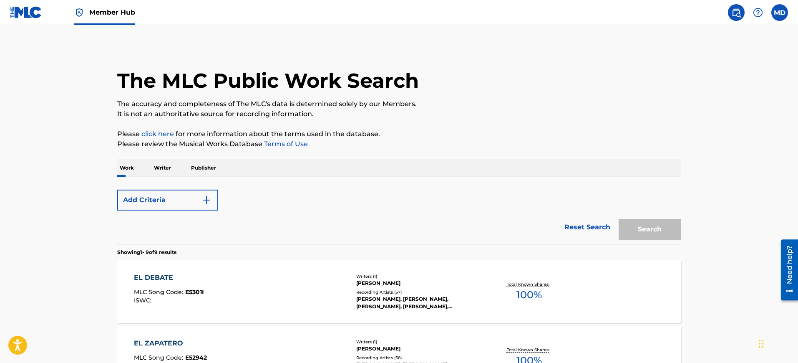
scroll to position [29, 0]
